Goal: Task Accomplishment & Management: Use online tool/utility

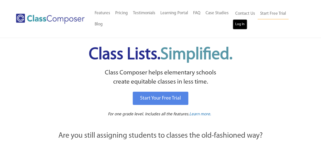
click at [238, 24] on link "Log In" at bounding box center [239, 24] width 14 height 10
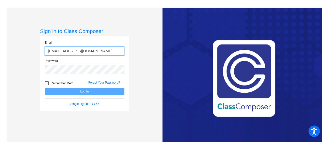
type input "mccallj@mdusd.org"
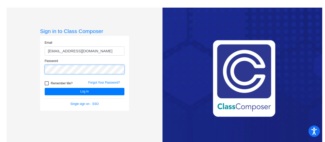
click at [45, 88] on button "Log In" at bounding box center [85, 91] width 80 height 7
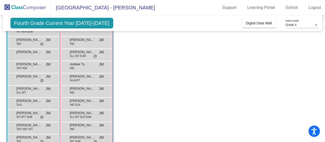
scroll to position [101, 0]
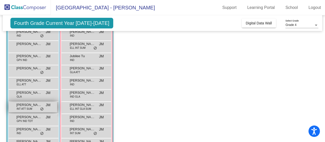
click at [31, 107] on span "INT ATT SUM" at bounding box center [24, 109] width 15 height 4
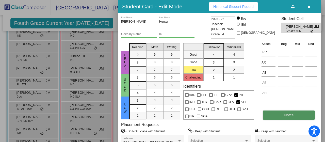
click at [287, 117] on button "Notes" at bounding box center [288, 114] width 52 height 9
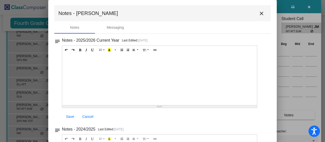
scroll to position [0, 0]
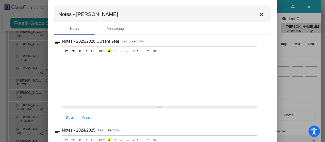
click at [259, 14] on mat-icon "close" at bounding box center [261, 14] width 6 height 6
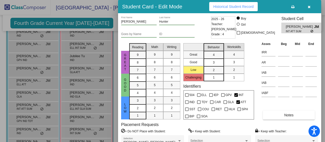
click at [229, 7] on span "Historical Student Record" at bounding box center [233, 7] width 40 height 4
